Goal: Task Accomplishment & Management: Manage account settings

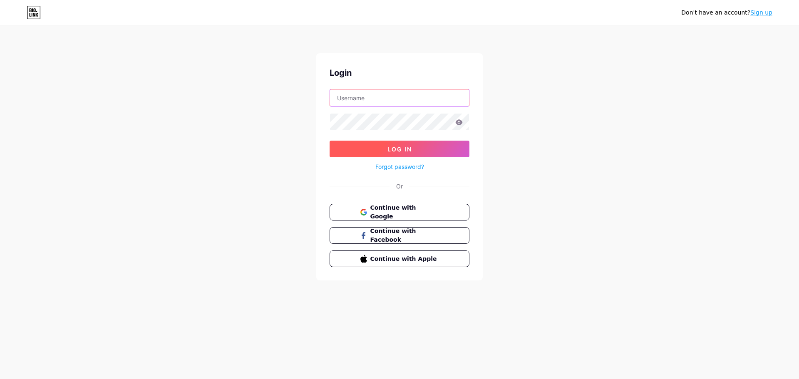
type input "[EMAIL_ADDRESS][DOMAIN_NAME]"
click at [412, 149] on button "Log In" at bounding box center [399, 149] width 140 height 17
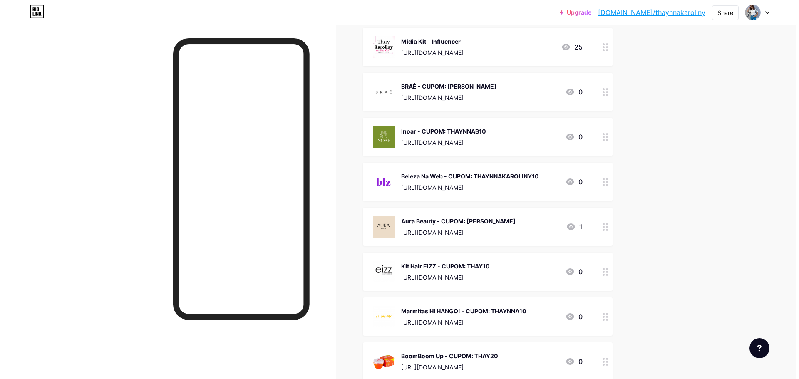
scroll to position [208, 0]
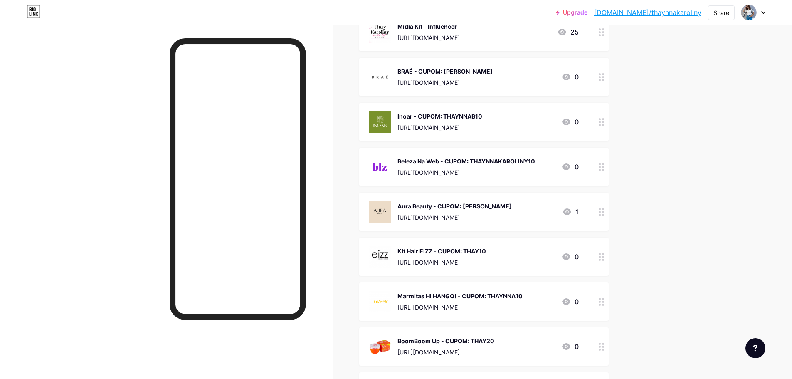
click at [604, 210] on icon at bounding box center [602, 212] width 6 height 8
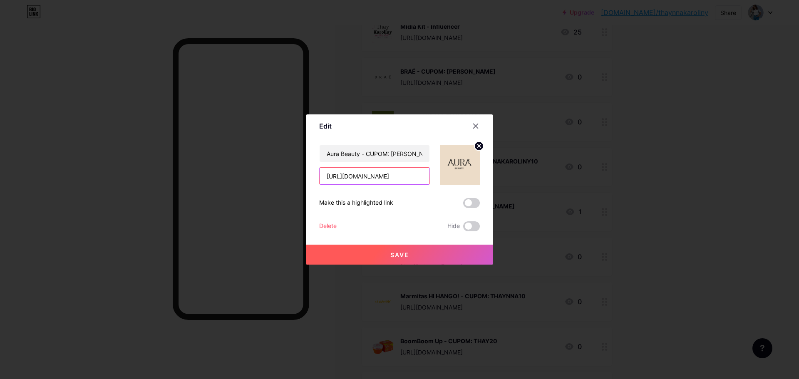
click at [386, 178] on input "[URL][DOMAIN_NAME]" at bounding box center [374, 176] width 110 height 17
paste input "discount/[PERSON_NAME]"
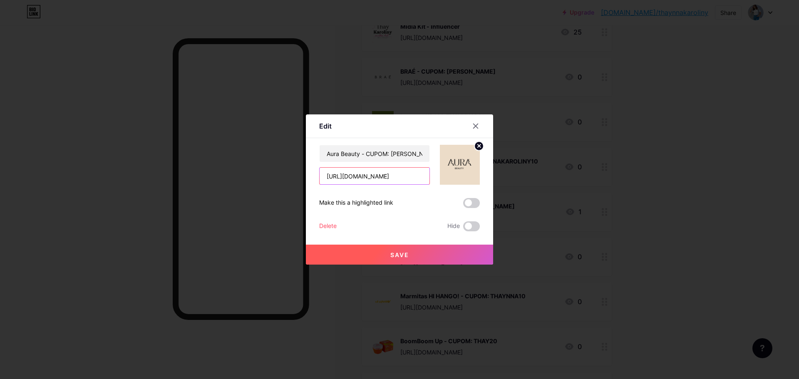
type input "[URL][DOMAIN_NAME]"
click at [397, 255] on span "Save" at bounding box center [399, 254] width 19 height 7
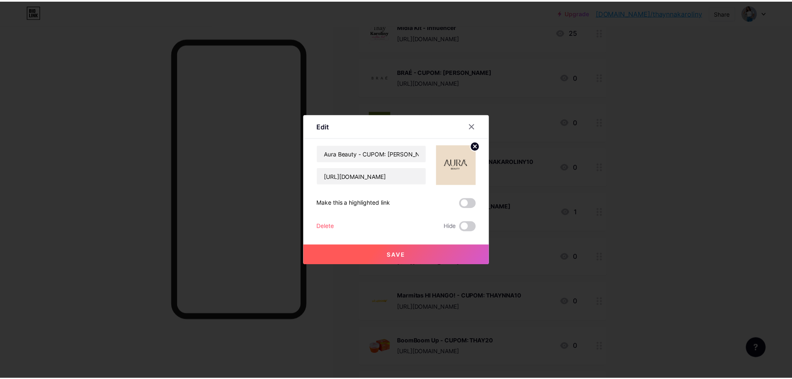
scroll to position [0, 0]
